Goal: Check status: Check status

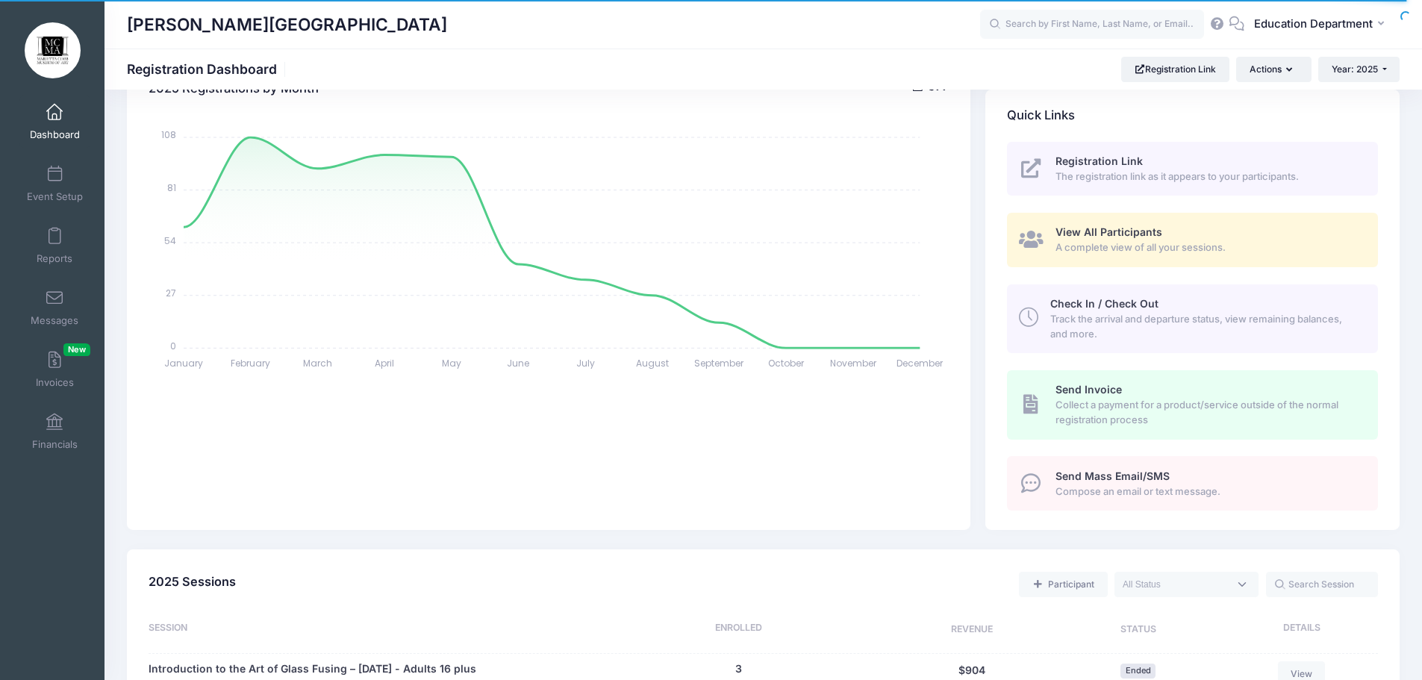
scroll to position [298, 0]
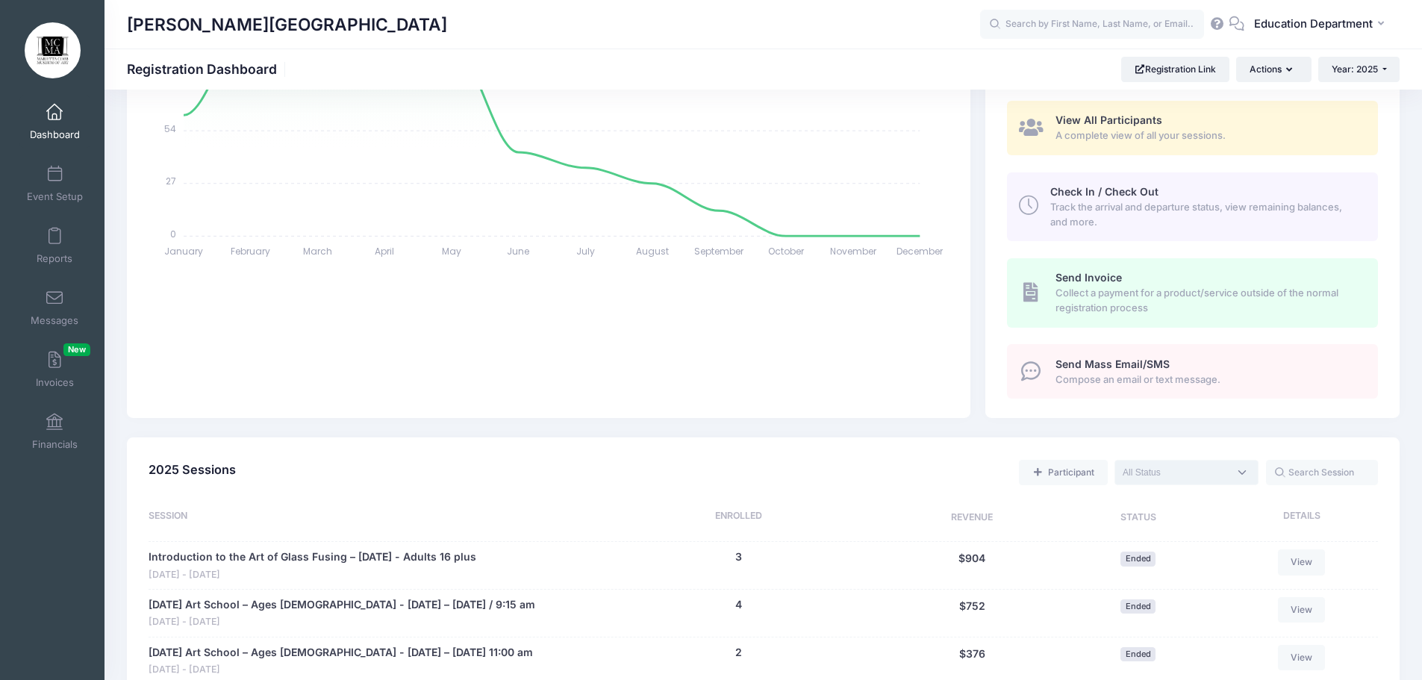
click at [1152, 472] on textarea "Search" at bounding box center [1175, 472] width 106 height 13
drag, startPoint x: 1169, startPoint y: 524, endPoint x: 1171, endPoint y: 513, distance: 11.3
select select "future"
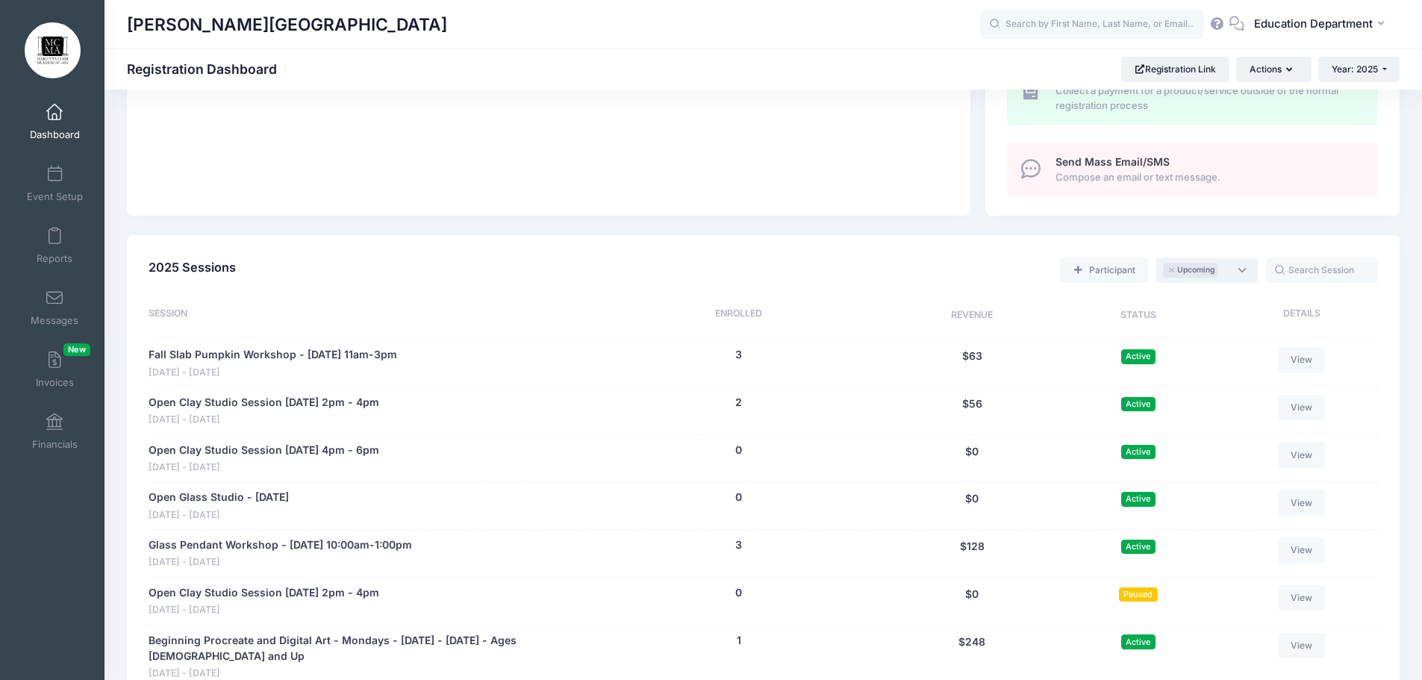
scroll to position [522, 0]
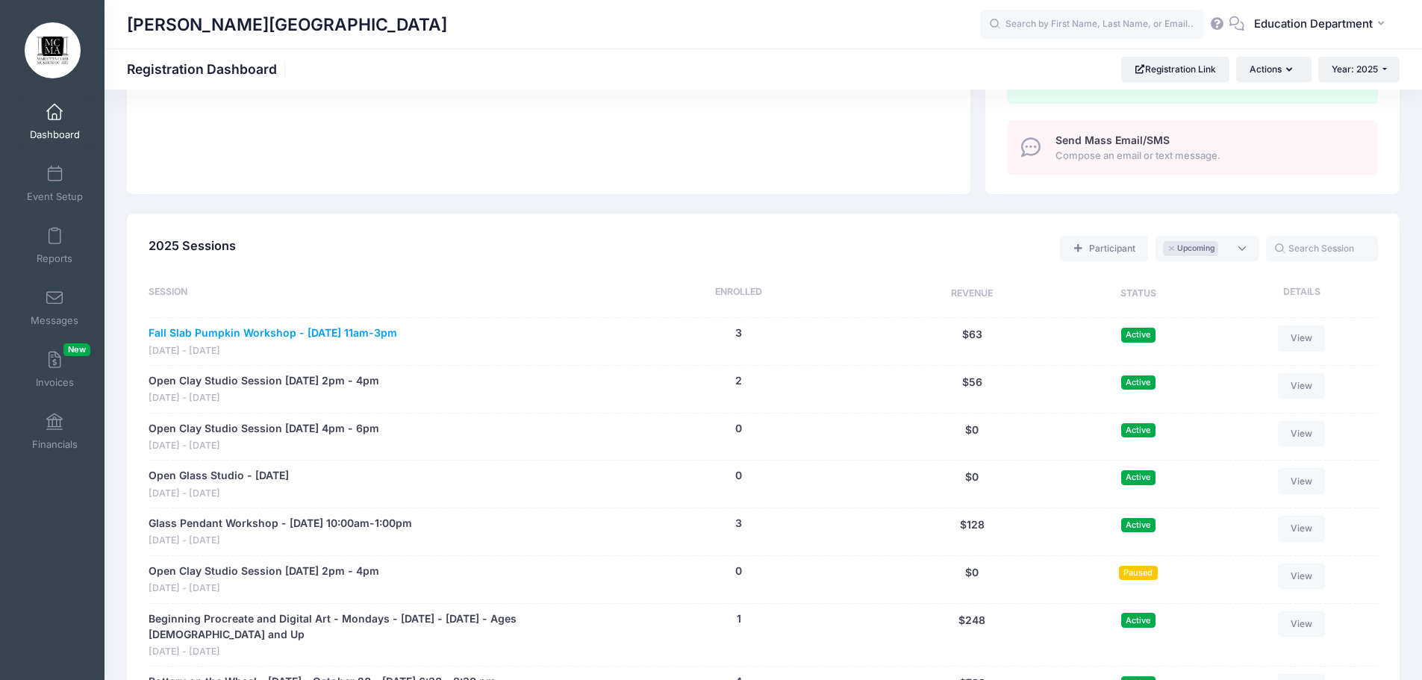
click at [317, 331] on link "Fall Slab Pumpkin Workshop - [DATE] 11am-3pm" at bounding box center [273, 333] width 249 height 16
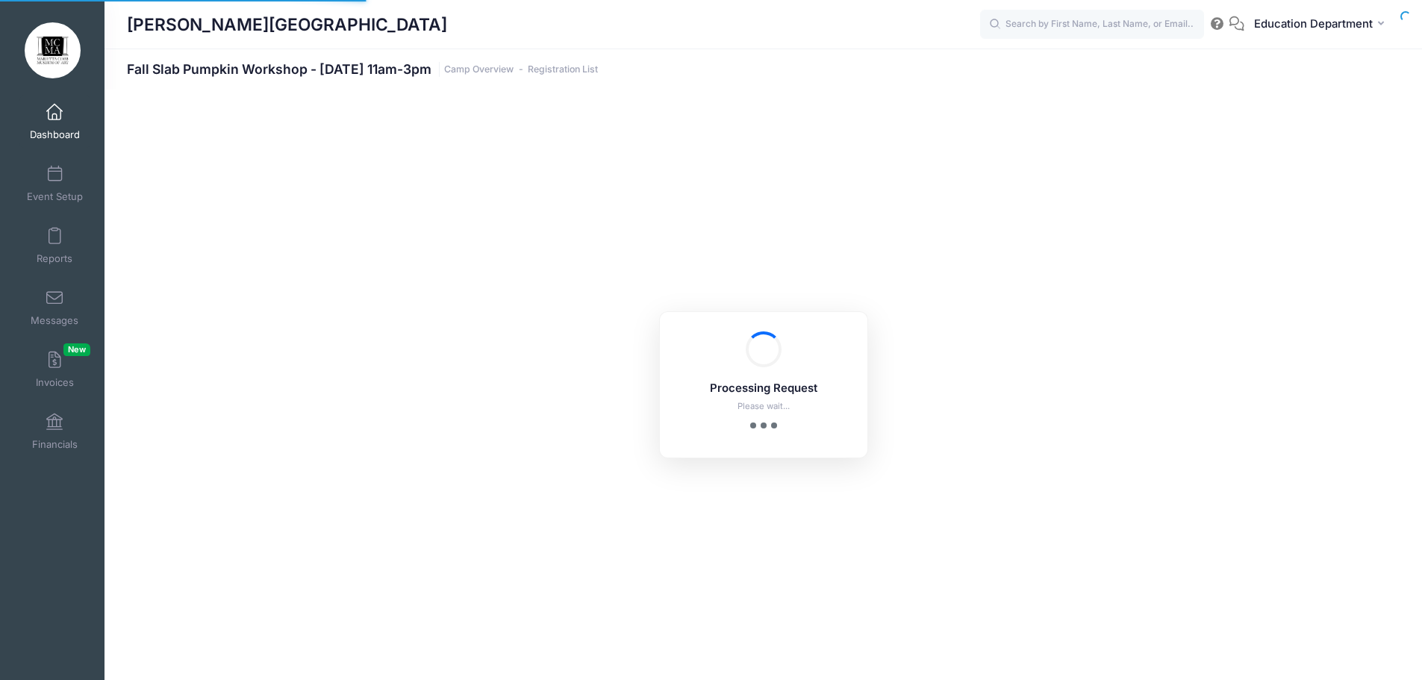
select select "10"
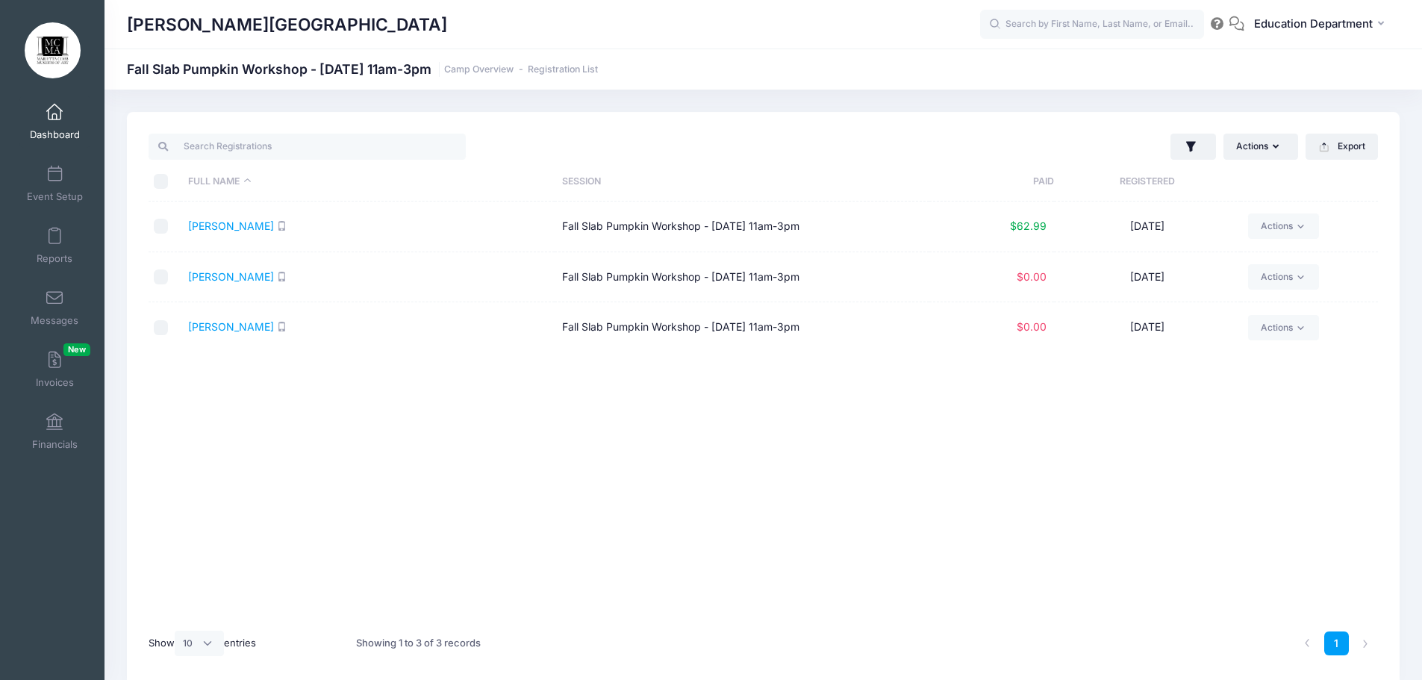
click at [1015, 481] on div "Full Name Session Paid Registered [PERSON_NAME] Fall Slab Pumpkin Workshop - [D…" at bounding box center [763, 410] width 1229 height 419
click at [1011, 422] on div "Full Name Session Paid Registered [PERSON_NAME] Fall Slab Pumpkin Workshop - [D…" at bounding box center [763, 410] width 1229 height 419
click at [734, 411] on div "Full Name Session Paid Registered [PERSON_NAME] Fall Slab Pumpkin Workshop - [D…" at bounding box center [763, 410] width 1229 height 419
